Goal: Task Accomplishment & Management: Manage account settings

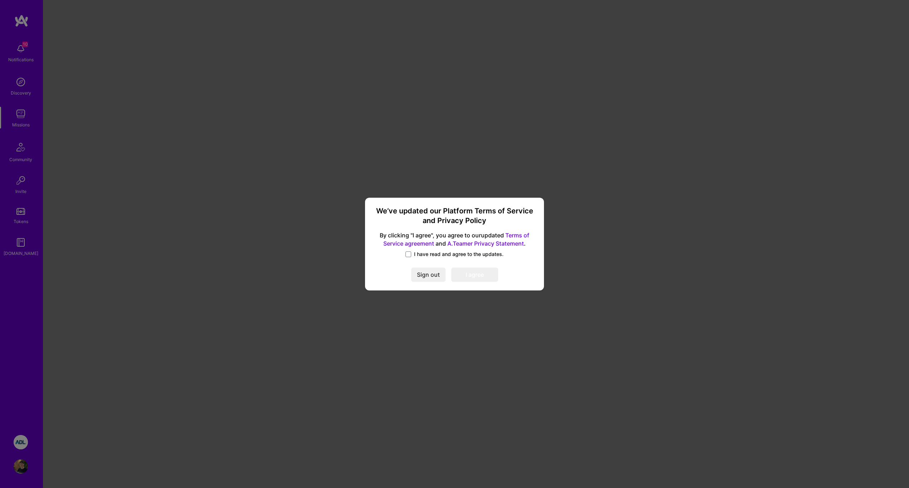
click at [420, 256] on span "I have read and agree to the updates." at bounding box center [458, 253] width 89 height 7
click at [0, 0] on input "I have read and agree to the updates." at bounding box center [0, 0] width 0 height 0
click at [471, 275] on button "I agree" at bounding box center [474, 275] width 47 height 14
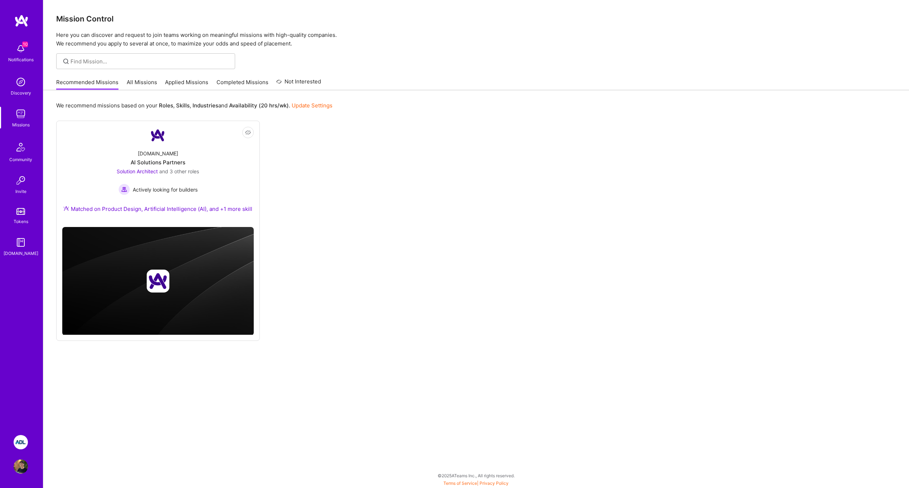
click at [23, 440] on img at bounding box center [21, 442] width 14 height 14
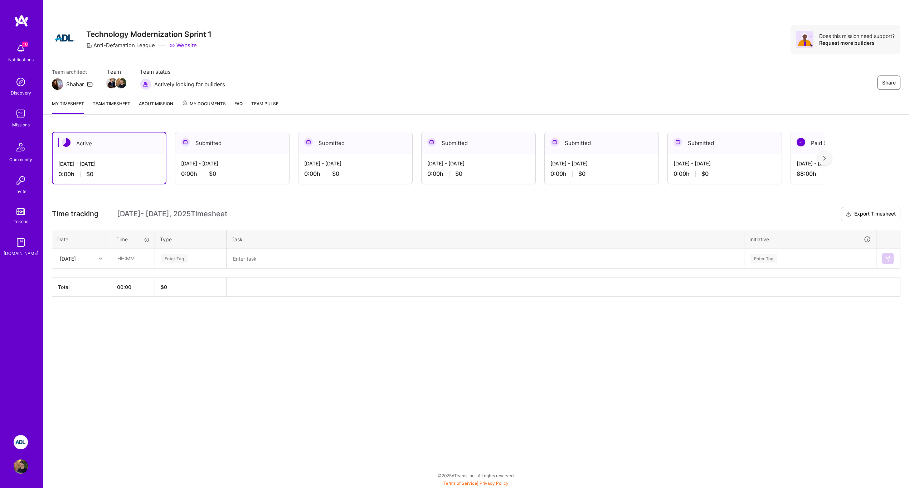
click at [123, 286] on th "00:00" at bounding box center [133, 286] width 44 height 19
click at [121, 286] on th "00:00" at bounding box center [133, 286] width 44 height 19
click at [101, 258] on icon at bounding box center [101, 258] width 4 height 4
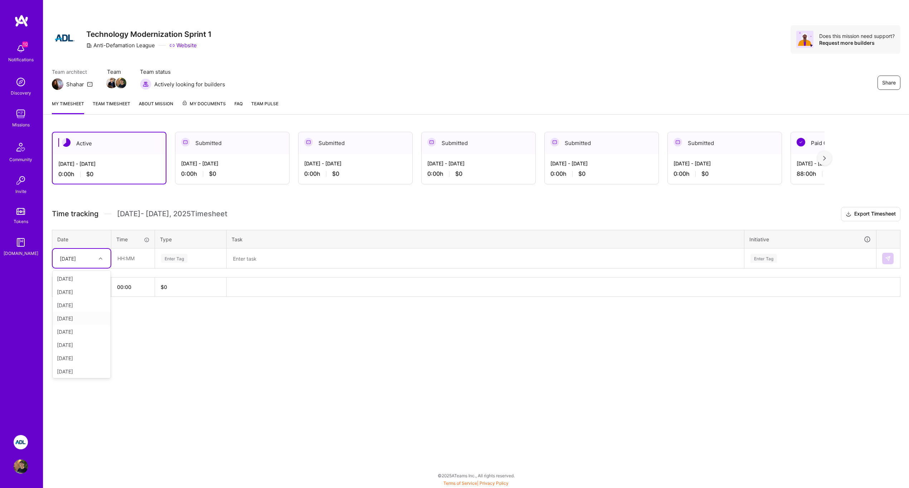
click at [88, 315] on div "[DATE]" at bounding box center [82, 318] width 58 height 13
click at [121, 259] on input "text" at bounding box center [133, 258] width 43 height 19
click at [147, 259] on input "08" at bounding box center [133, 258] width 43 height 19
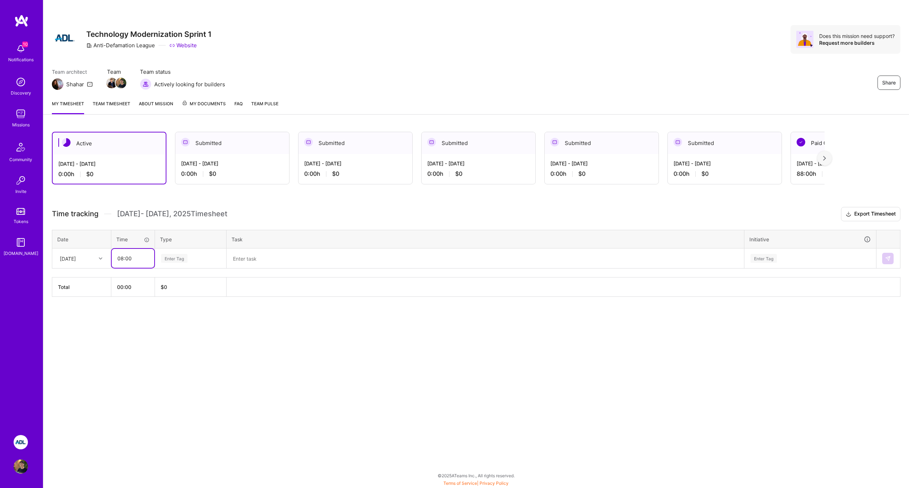
type input "08:00"
click at [179, 255] on div "Enter Tag" at bounding box center [174, 258] width 26 height 11
click at [186, 318] on span "Engineering" at bounding box center [174, 322] width 31 height 10
click at [252, 265] on textarea at bounding box center [485, 258] width 516 height 19
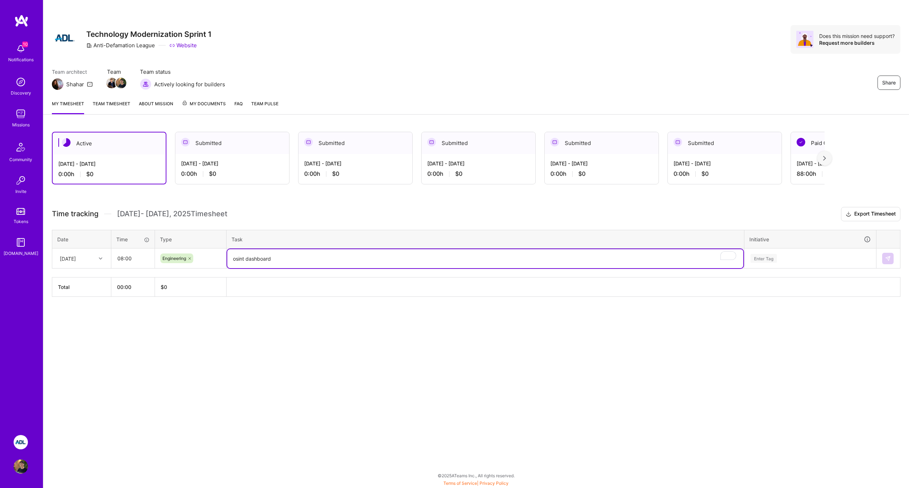
type textarea "osint dashboard"
click at [792, 294] on th at bounding box center [563, 286] width 674 height 19
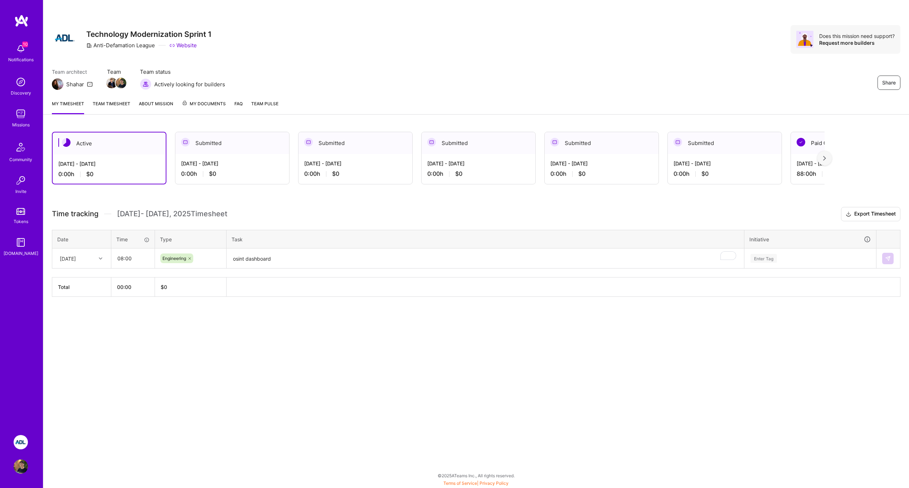
click at [300, 305] on div "Active [DATE] - [DATE] 0:00 h $0 Submitted [DATE] - [DATE] 0:00 h $0 Submitted …" at bounding box center [475, 227] width 865 height 209
click at [76, 289] on th "Total" at bounding box center [81, 286] width 59 height 19
click at [283, 260] on textarea "osint dashboard" at bounding box center [485, 258] width 516 height 19
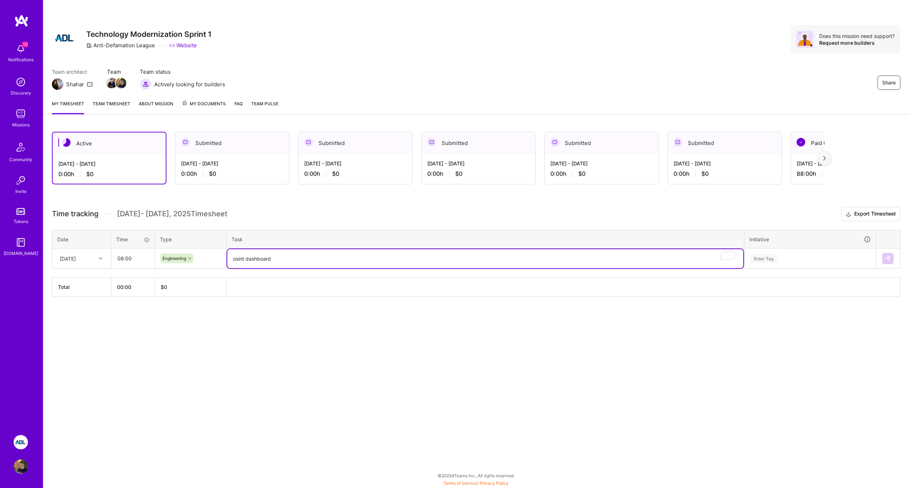
click at [677, 208] on h3 "Time tracking [DATE] - [DATE] Timesheet Export Timesheet" at bounding box center [476, 214] width 848 height 14
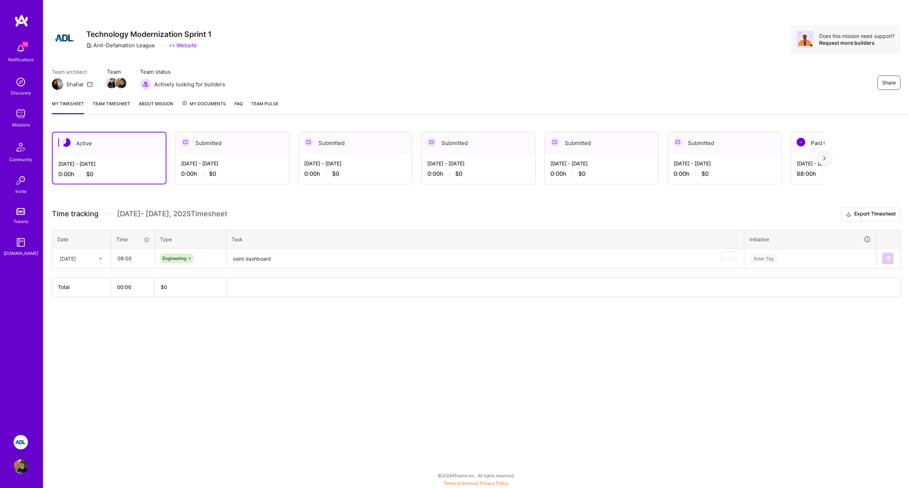
click at [82, 298] on div "Active [DATE] - [DATE] 0:00 h $0 Submitted [DATE] - [DATE] 0:00 h $0 Submitted …" at bounding box center [475, 227] width 865 height 209
click at [76, 259] on div "[DATE]" at bounding box center [68, 258] width 16 height 8
click at [169, 289] on th "$ 0" at bounding box center [191, 286] width 72 height 19
click at [492, 250] on textarea "osint dashboard" at bounding box center [485, 258] width 516 height 19
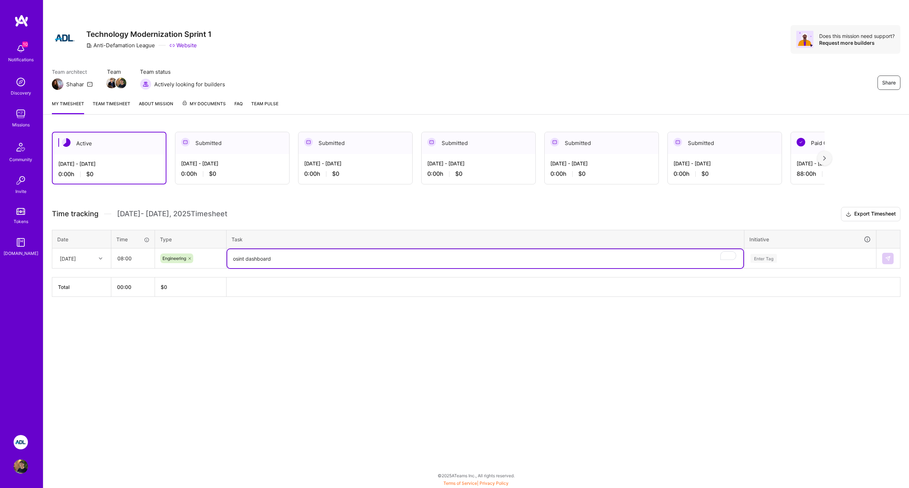
click at [769, 264] on div "Enter Tag" at bounding box center [809, 258] width 131 height 19
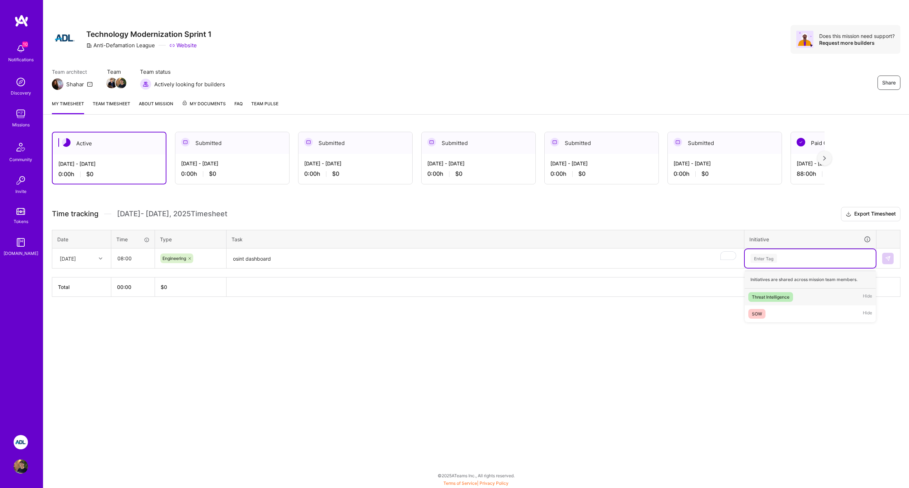
click at [787, 295] on div "Threat Intelligence" at bounding box center [771, 297] width 38 height 8
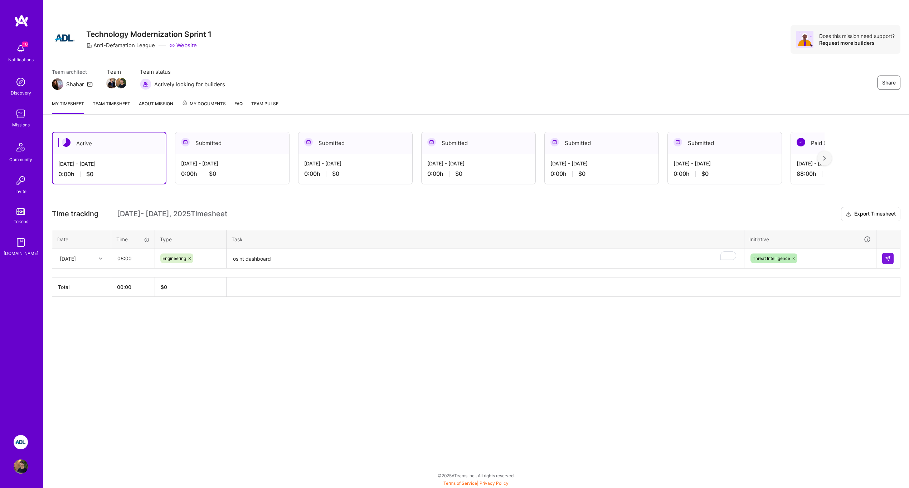
click at [797, 313] on div "Active [DATE] - [DATE] 0:00 h $0 Submitted [DATE] - [DATE] 0:00 h $0 Submitted …" at bounding box center [475, 227] width 865 height 209
click at [885, 258] on img at bounding box center [888, 258] width 6 height 6
click at [336, 345] on div "Active [DATE] - [DATE] 8:00 h $1,120 Submitted [DATE] - [DATE] 0:00 h $0 Submit…" at bounding box center [475, 238] width 865 height 230
click at [426, 256] on textarea "To enrich screen reader interactions, please activate Accessibility in Grammarl…" at bounding box center [485, 258] width 516 height 19
click at [407, 215] on h3 "Time tracking [DATE] - [DATE] Timesheet Export Timesheet" at bounding box center [476, 214] width 848 height 14
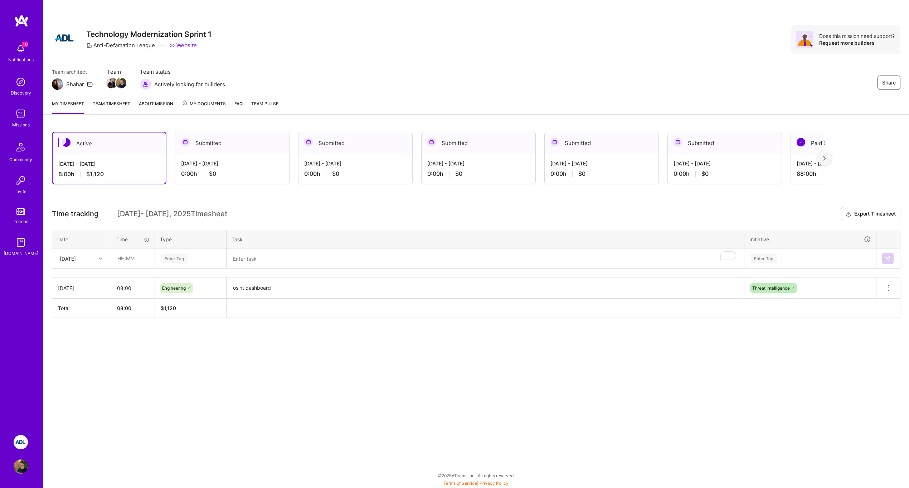
click at [315, 255] on textarea "To enrich screen reader interactions, please activate Accessibility in Grammarl…" at bounding box center [485, 258] width 516 height 19
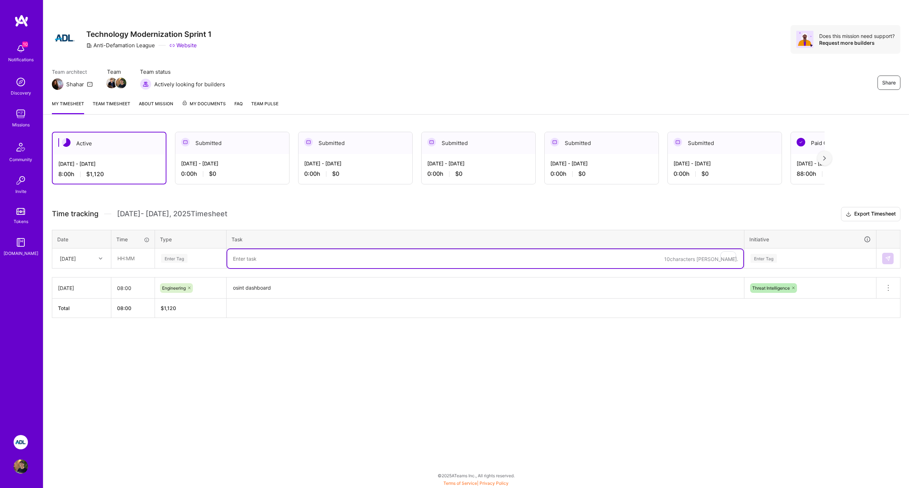
click at [258, 288] on textarea "osint dashboard" at bounding box center [485, 288] width 516 height 20
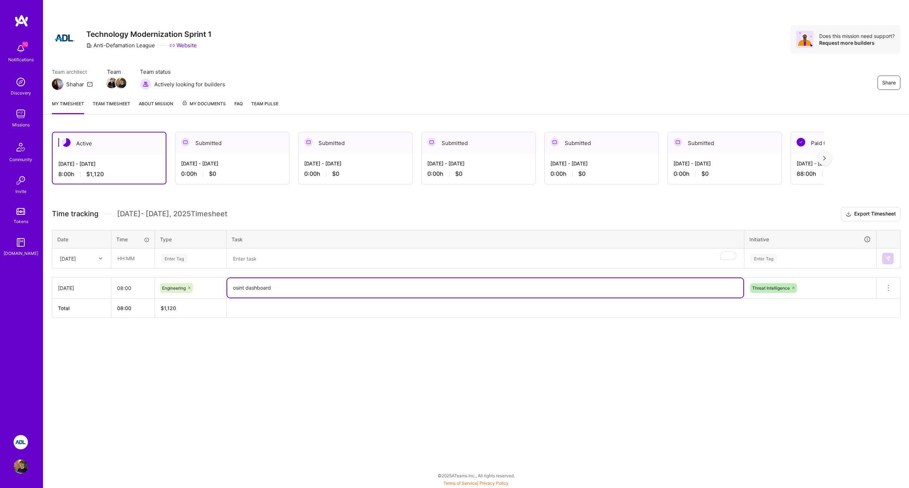
click at [258, 288] on textarea "osint dashboard" at bounding box center [485, 287] width 516 height 19
click at [122, 258] on input "text" at bounding box center [133, 258] width 43 height 19
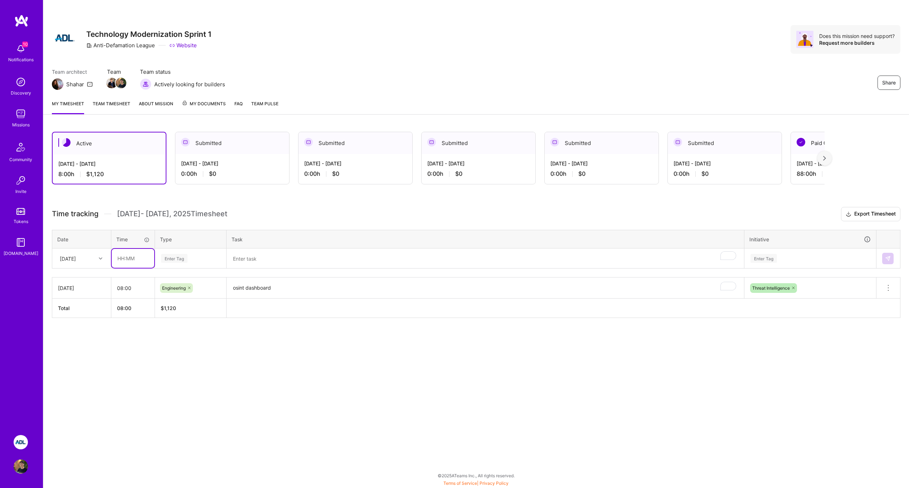
type input "2"
click at [138, 259] on input "2" at bounding box center [133, 258] width 43 height 19
type input "02:00"
click at [171, 261] on div "Enter Tag" at bounding box center [174, 258] width 26 height 11
click at [175, 329] on span "Engineering" at bounding box center [174, 332] width 31 height 10
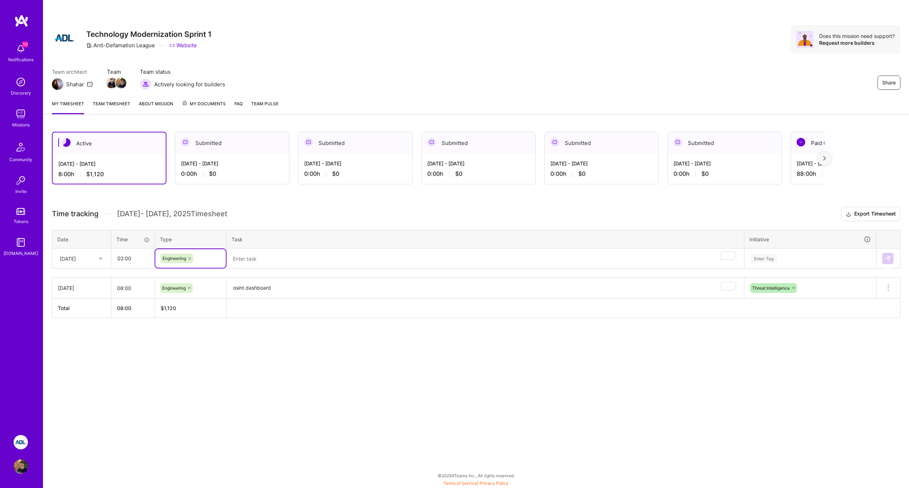
click at [253, 263] on textarea "To enrich screen reader interactions, please activate Accessibility in Grammarl…" at bounding box center [485, 258] width 516 height 19
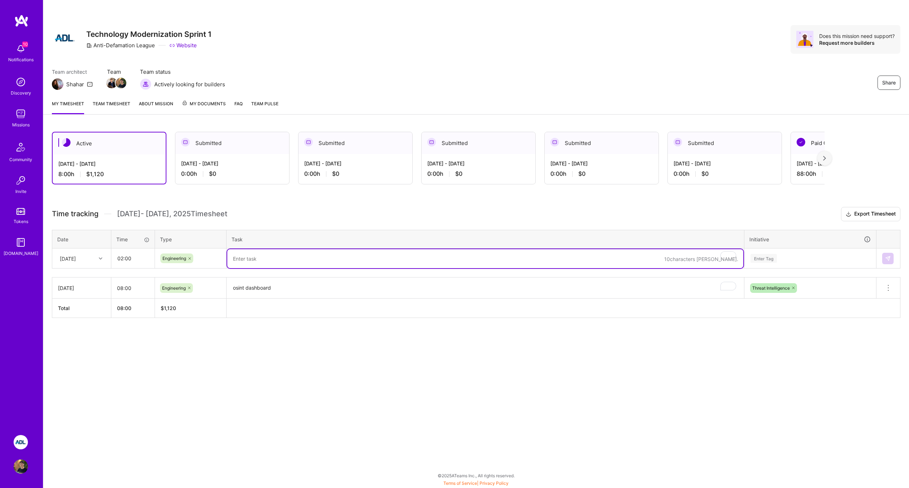
paste textarea "osint dashboard"
type textarea "osint dashboard comments fixes"
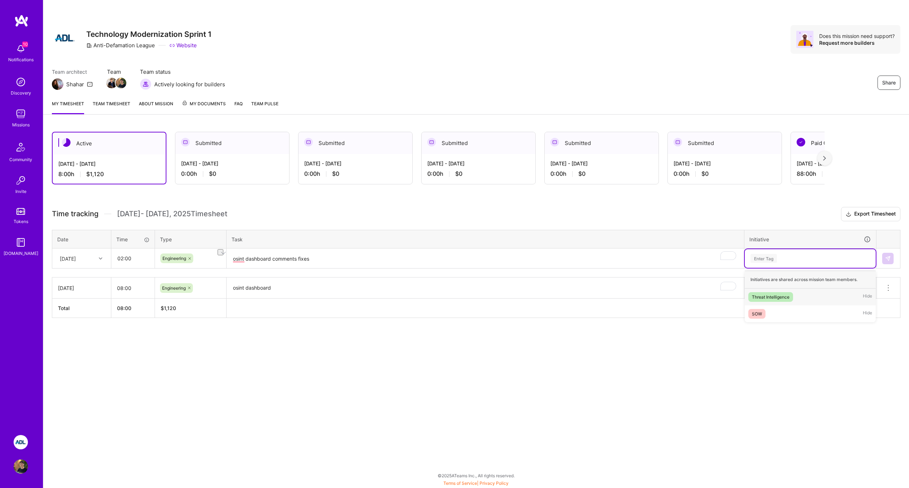
click at [774, 253] on div "Enter Tag" at bounding box center [809, 258] width 131 height 19
click at [777, 295] on div "Threat Intelligence" at bounding box center [771, 297] width 38 height 8
click at [890, 259] on img at bounding box center [888, 258] width 6 height 6
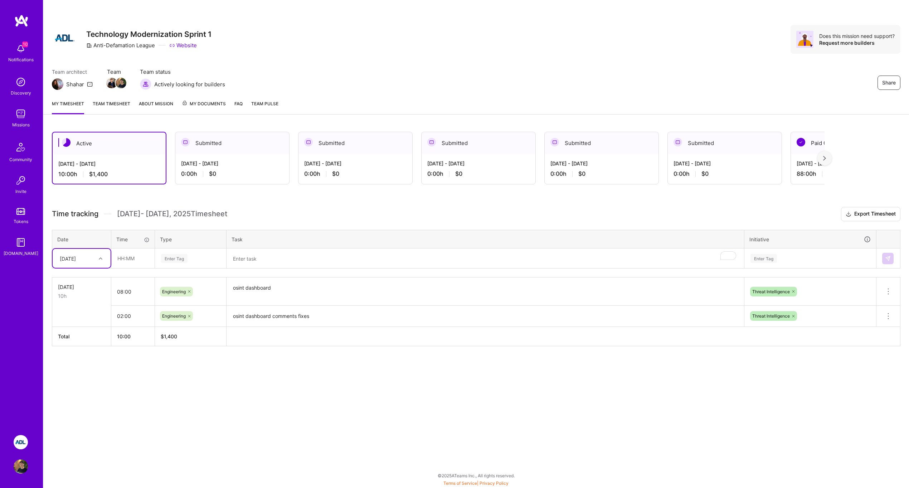
click at [389, 301] on textarea "osint dashboard" at bounding box center [485, 291] width 516 height 27
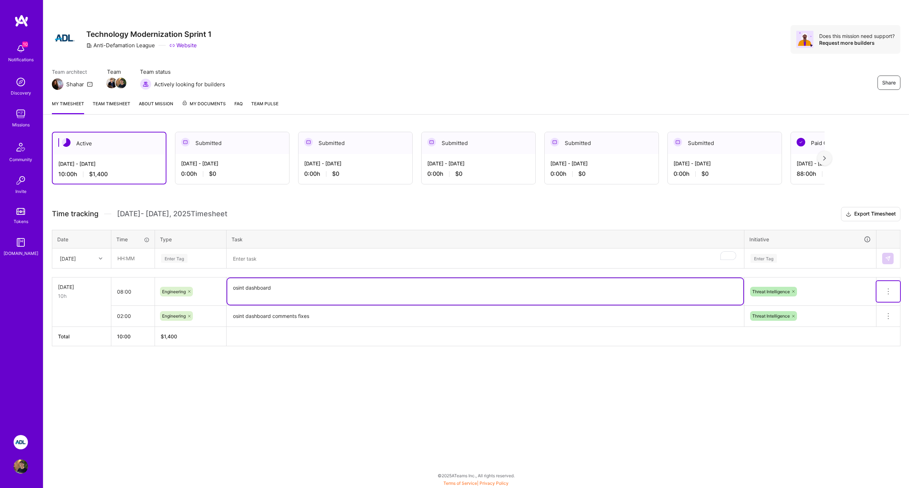
click at [895, 292] on button at bounding box center [888, 291] width 24 height 21
click at [525, 287] on textarea "osint dashboard" at bounding box center [485, 291] width 516 height 26
click at [886, 315] on icon at bounding box center [888, 316] width 9 height 9
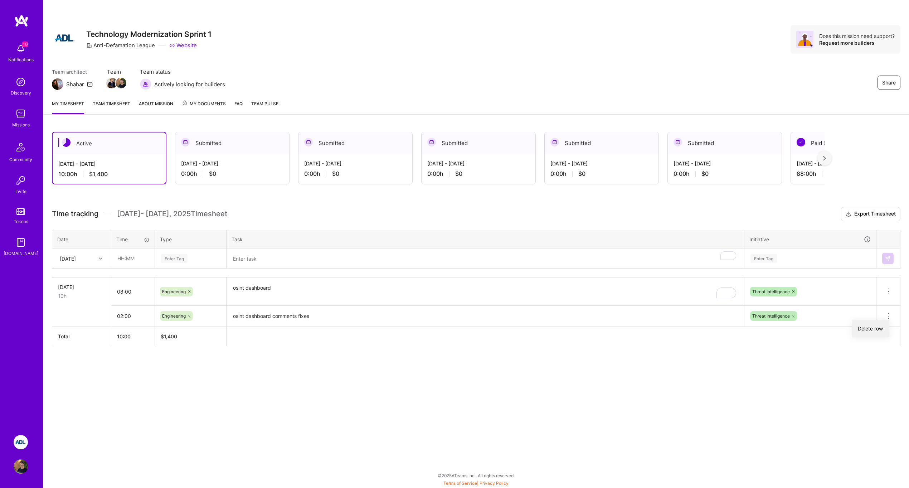
click at [874, 325] on button "Delete row" at bounding box center [870, 328] width 37 height 18
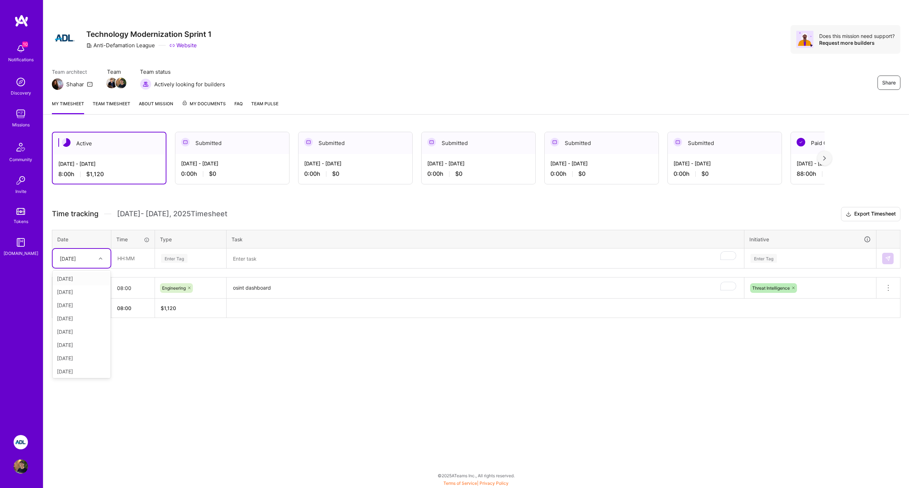
click at [93, 261] on div "[DATE]" at bounding box center [76, 258] width 40 height 12
click at [85, 318] on div "[DATE]" at bounding box center [82, 318] width 58 height 13
click at [124, 265] on input "text" at bounding box center [133, 258] width 43 height 19
click at [206, 256] on div "Enter Tag" at bounding box center [190, 258] width 60 height 9
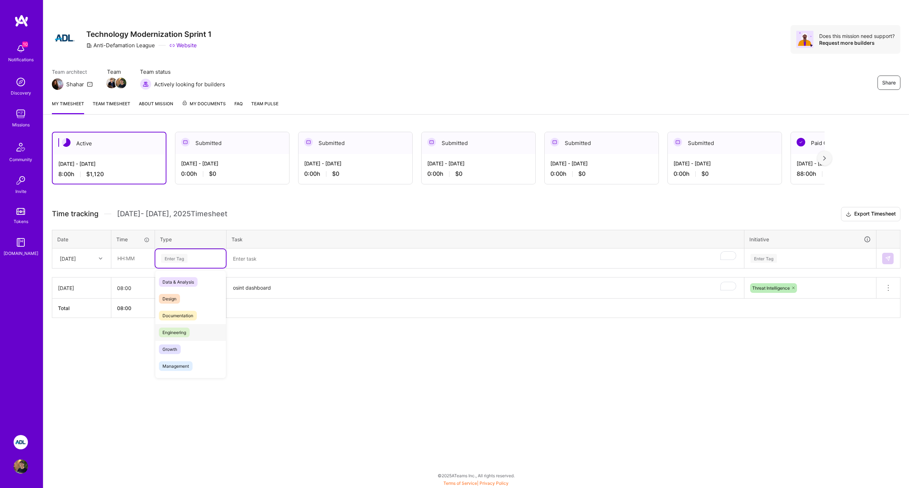
click at [182, 327] on span "Engineering" at bounding box center [174, 332] width 31 height 10
click at [256, 259] on textarea "To enrich screen reader interactions, please activate Accessibility in Grammarl…" at bounding box center [485, 258] width 516 height 19
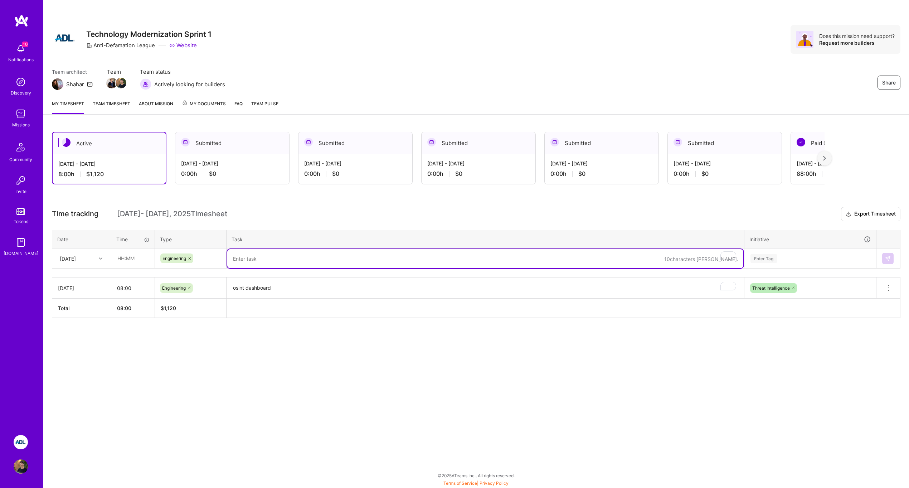
paste textarea "osint dashboard comments fixes"
type textarea "osint dashboard comments fixes"
click at [146, 257] on input "text" at bounding box center [133, 258] width 43 height 19
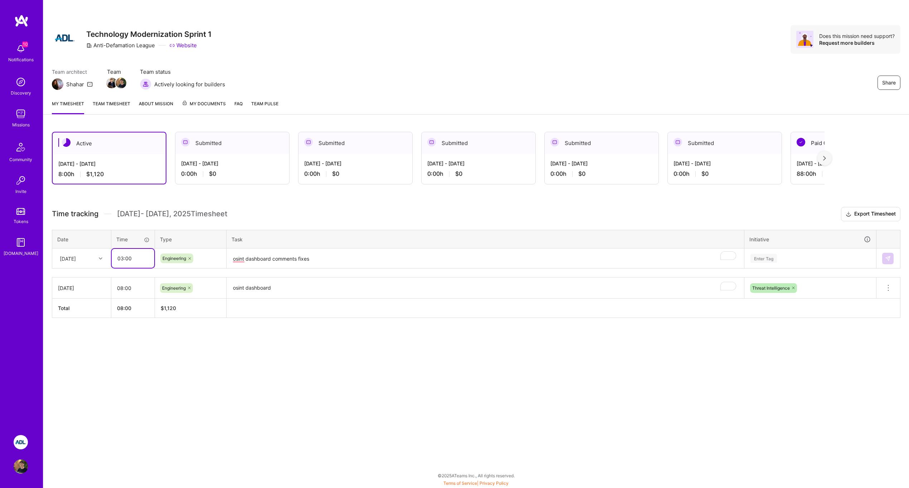
type input "03:00"
click at [291, 250] on textarea "osint dashboard comments fixes" at bounding box center [485, 258] width 516 height 19
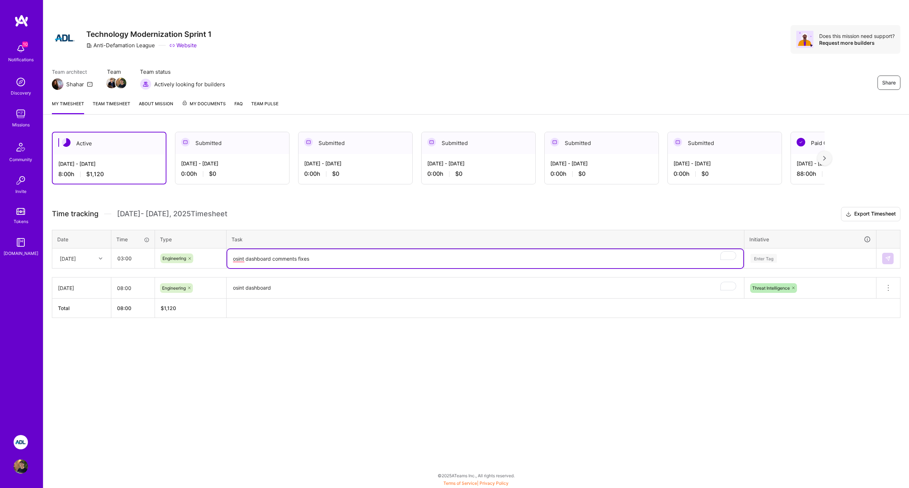
click at [300, 259] on textarea "osint dashboard comments fixes" at bounding box center [485, 258] width 516 height 19
click at [821, 261] on div "Enter Tag" at bounding box center [809, 258] width 121 height 9
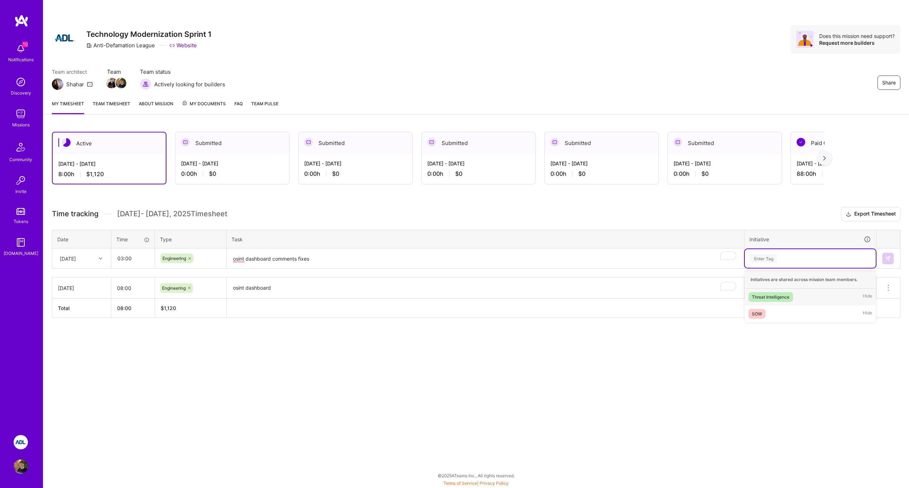
click at [796, 293] on div "Threat Intelligence Hide" at bounding box center [809, 296] width 131 height 17
click at [889, 258] on img at bounding box center [888, 258] width 6 height 6
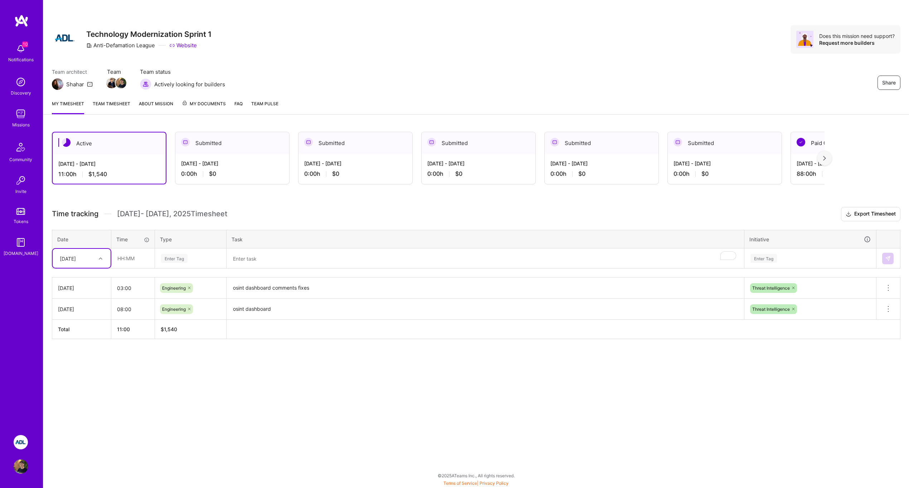
click at [96, 255] on div at bounding box center [101, 258] width 11 height 9
click at [72, 332] on div "[DATE]" at bounding box center [82, 331] width 58 height 13
click at [125, 265] on input "text" at bounding box center [133, 258] width 43 height 19
type input "02:00"
click at [253, 261] on textarea "To enrich screen reader interactions, please activate Accessibility in Grammarl…" at bounding box center [485, 258] width 516 height 19
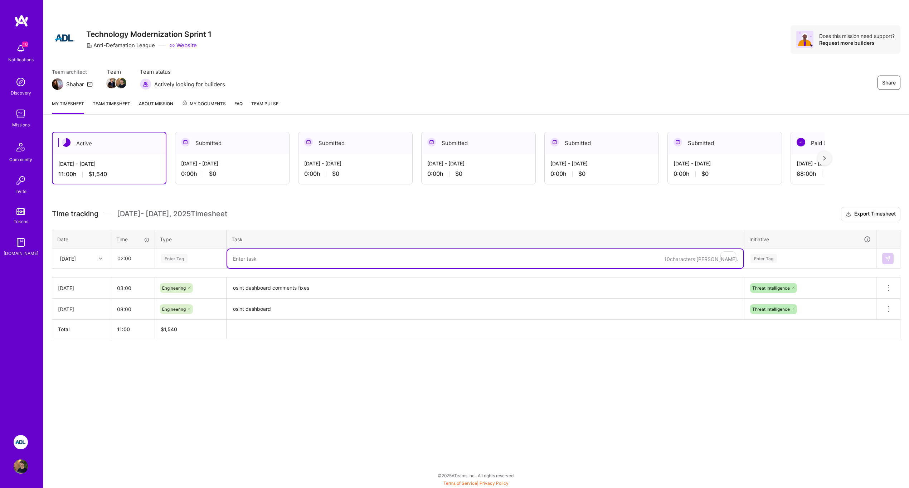
paste textarea "osint dashboard comments fixes"
type textarea "osint dashboard comments fixes"
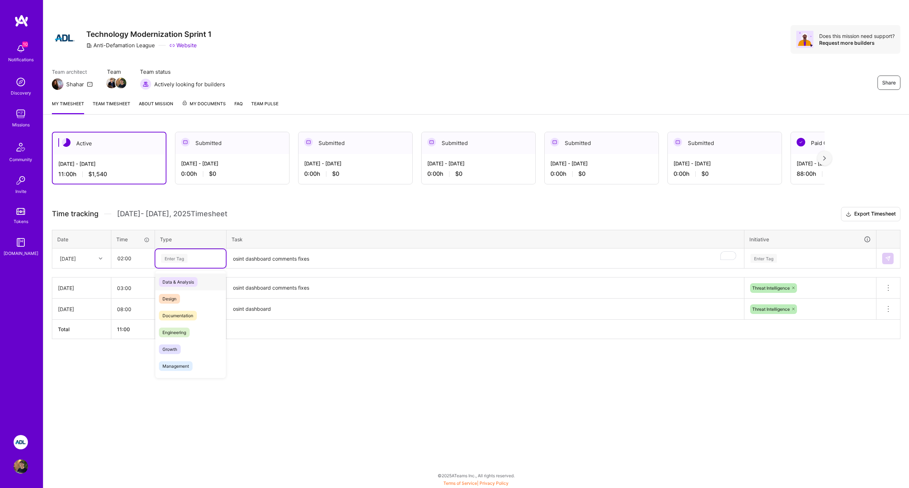
click at [194, 261] on div "Enter Tag" at bounding box center [190, 258] width 60 height 9
click at [186, 330] on span "Engineering" at bounding box center [174, 332] width 31 height 10
click at [321, 371] on div "Active [DATE] - [DATE] 11:00 h $1,540 Submitted [DATE] - [DATE] 0:00 h $0 Submi…" at bounding box center [475, 248] width 865 height 251
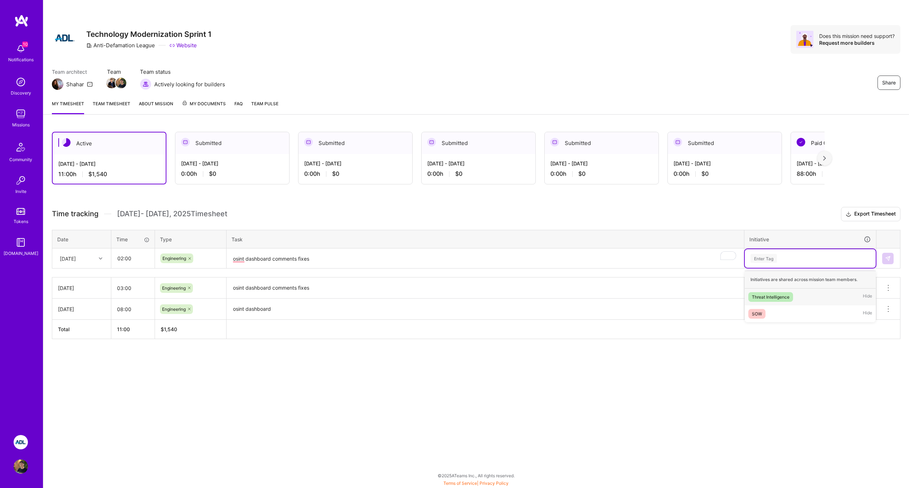
click at [781, 255] on div "Enter Tag" at bounding box center [809, 258] width 121 height 9
click at [778, 295] on div "Threat Intelligence" at bounding box center [771, 297] width 38 height 8
click at [886, 259] on img at bounding box center [888, 258] width 6 height 6
